Goal: Task Accomplishment & Management: Use online tool/utility

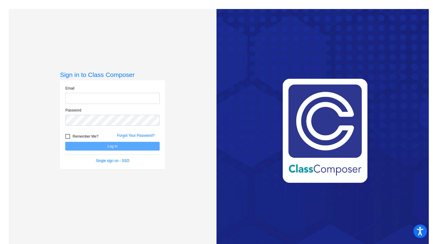
type input "[EMAIL_ADDRESS][DOMAIN_NAME]"
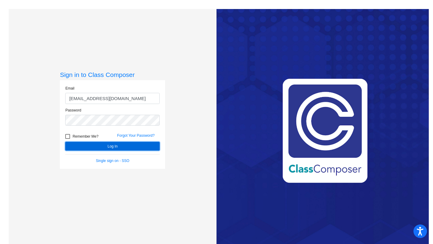
click at [114, 147] on button "Log In" at bounding box center [112, 146] width 94 height 9
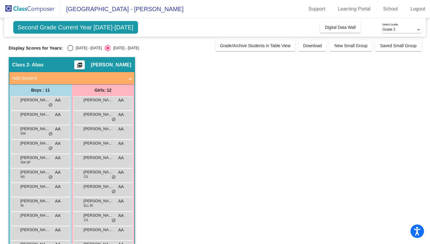
click at [72, 50] on div "Select an option" at bounding box center [70, 48] width 6 height 6
click at [70, 51] on input "[DATE] - [DATE]" at bounding box center [70, 51] width 0 height 0
radio input "true"
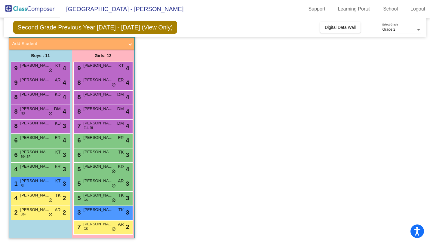
scroll to position [35, 0]
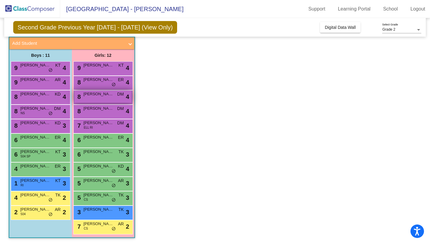
click at [127, 97] on span "4" at bounding box center [127, 96] width 3 height 9
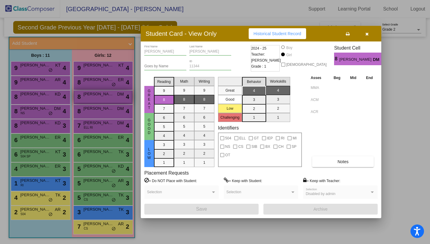
click at [126, 97] on div at bounding box center [215, 122] width 430 height 244
